Goal: Information Seeking & Learning: Learn about a topic

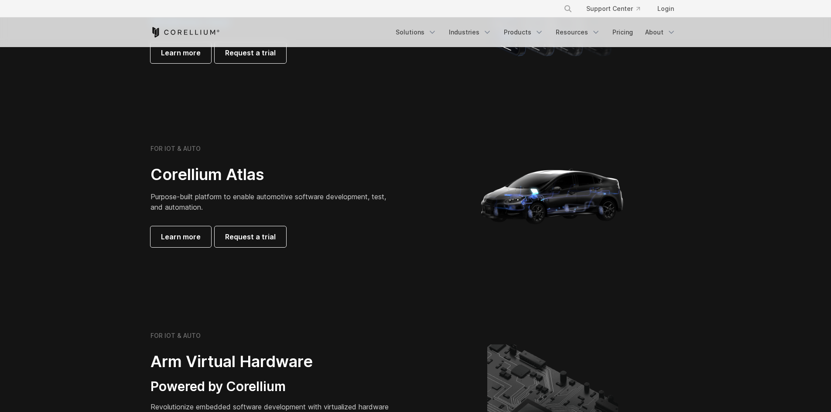
scroll to position [785, 0]
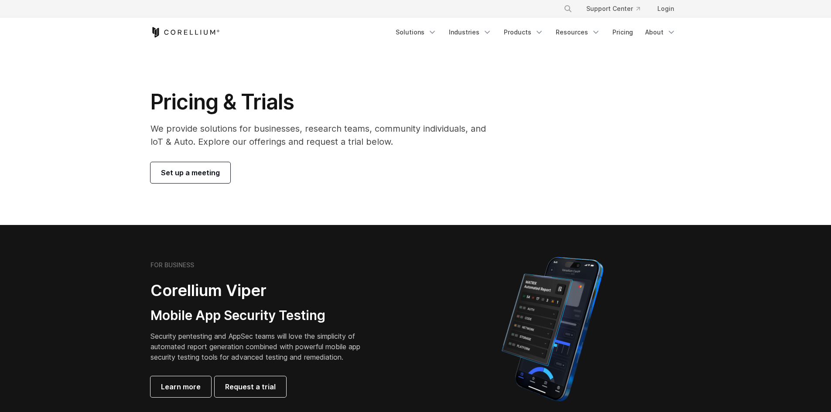
click at [175, 385] on span "Learn more" at bounding box center [181, 387] width 40 height 10
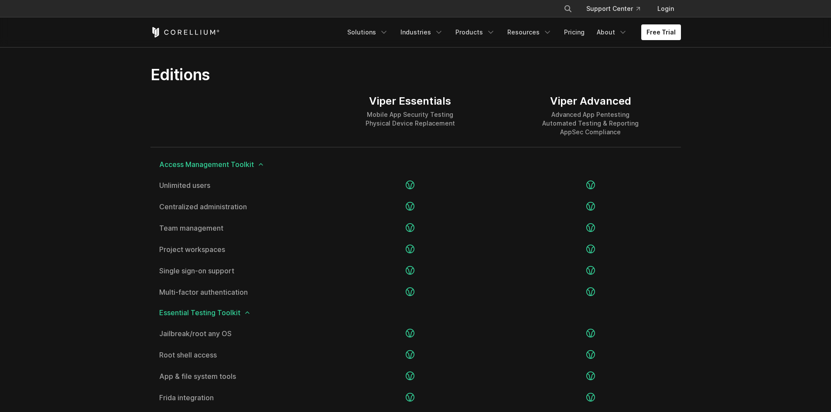
scroll to position [1091, 0]
